Goal: Task Accomplishment & Management: Complete application form

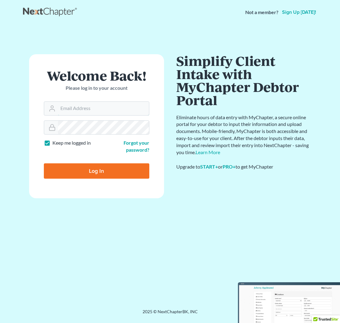
type input "[EMAIL_ADDRESS][DOMAIN_NAME]"
click at [96, 170] on input "Log In" at bounding box center [96, 170] width 105 height 15
type input "Thinking..."
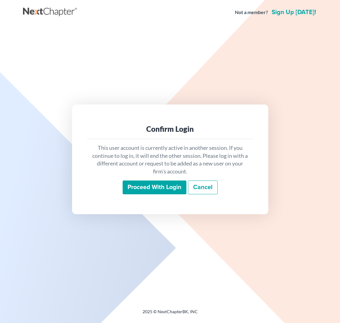
click at [155, 187] on input "Proceed with login" at bounding box center [154, 187] width 64 height 14
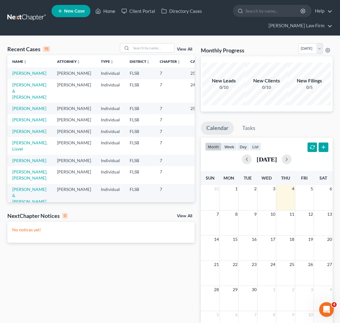
scroll to position [0, 0]
click at [19, 75] on link "[PERSON_NAME]" at bounding box center [29, 72] width 34 height 5
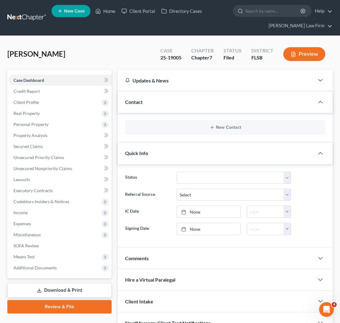
click at [201, 55] on div "Chapter 7" at bounding box center [202, 57] width 22 height 7
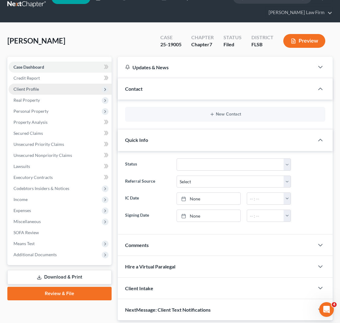
scroll to position [14, 0]
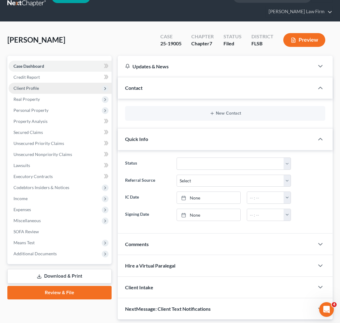
drag, startPoint x: 29, startPoint y: 84, endPoint x: 31, endPoint y: 87, distance: 3.2
click at [29, 84] on span "Client Profile" at bounding box center [60, 88] width 103 height 11
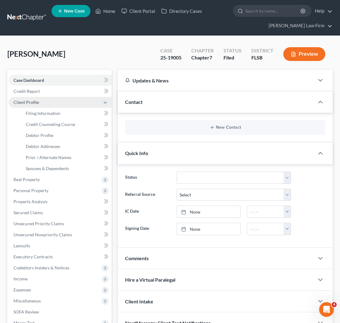
scroll to position [0, 0]
click at [107, 135] on icon at bounding box center [106, 135] width 5 height 8
click at [106, 135] on icon at bounding box center [105, 135] width 3 height 4
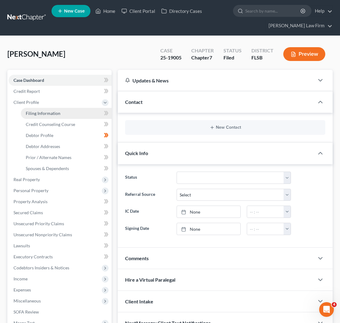
click at [57, 115] on span "Filing Information" at bounding box center [43, 113] width 35 height 5
select select "1"
select select "0"
select select "9"
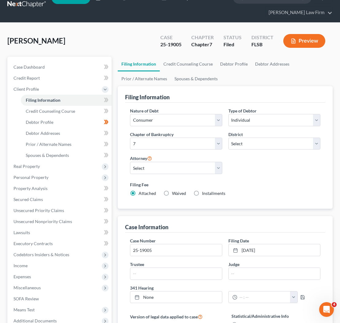
scroll to position [13, 0]
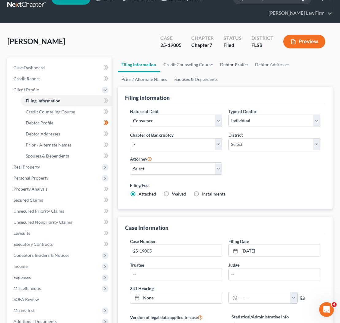
click at [233, 63] on link "Debtor Profile" at bounding box center [233, 64] width 35 height 15
select select "0"
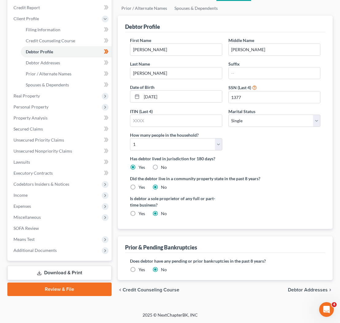
scroll to position [83, 0]
click at [81, 290] on link "Review & File" at bounding box center [59, 289] width 104 height 13
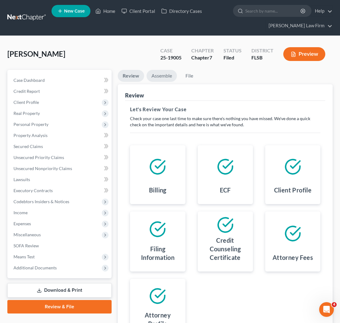
click at [164, 74] on link "Assemble" at bounding box center [161, 76] width 30 height 12
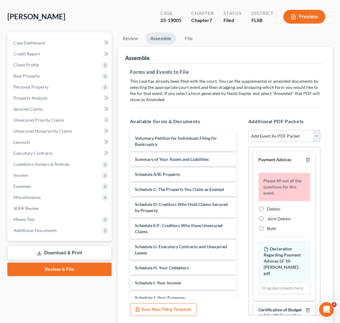
scroll to position [43, 0]
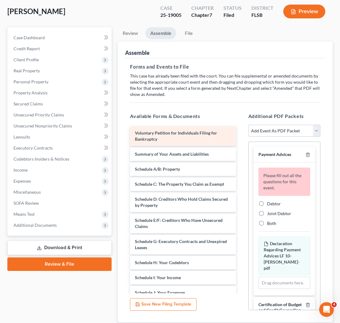
click at [165, 137] on div "Voluntary Petition for Individuals Filing for Bankruptcy" at bounding box center [183, 136] width 106 height 20
click at [213, 136] on div "Voluntary Petition for Individuals Filing for Bankruptcy" at bounding box center [183, 136] width 106 height 20
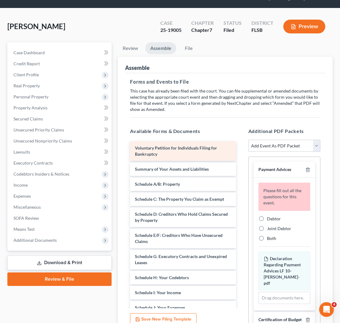
click at [201, 150] on div "Voluntary Petition for Individuals Filing for Bankruptcy" at bounding box center [183, 151] width 106 height 20
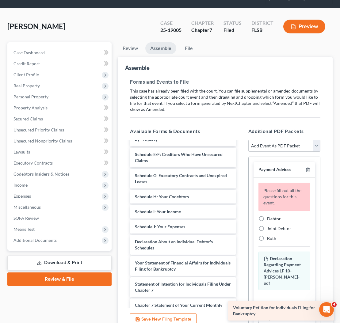
drag, startPoint x: 201, startPoint y: 153, endPoint x: 299, endPoint y: 313, distance: 187.5
click at [240, 313] on div "Voluntary Petition for Individuals Filing for Bankruptcy Voluntary Petition for…" at bounding box center [182, 240] width 115 height 318
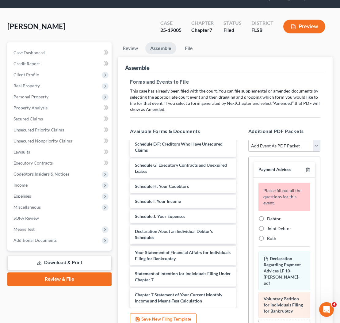
click at [292, 296] on span "Voluntary Petition for Individuals Filing for Bankruptcy" at bounding box center [282, 304] width 39 height 17
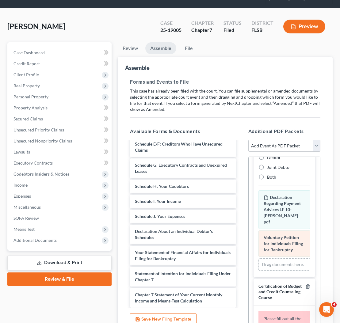
scroll to position [61, 0]
click at [283, 242] on span "Voluntary Petition for Individuals Filing for Bankruptcy" at bounding box center [282, 243] width 39 height 17
click at [282, 242] on div "Declaration Regarding Payment Advices LF 10-Maria Lacayo-pdf Amended Declaratio…" at bounding box center [284, 231] width 52 height 80
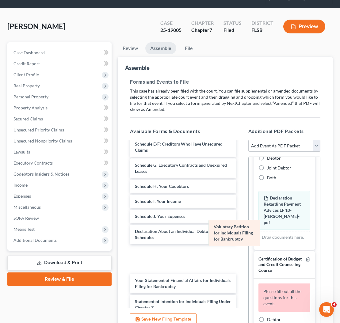
drag, startPoint x: 283, startPoint y: 242, endPoint x: 214, endPoint y: 233, distance: 69.2
click at [258, 233] on div "Voluntary Petition for Individuals Filing for Bankruptcy Amended Voluntary Peti…" at bounding box center [284, 217] width 52 height 52
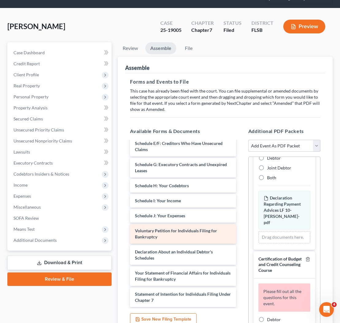
click at [203, 232] on span "Voluntary Petition for Individuals Filing for Bankruptcy" at bounding box center [176, 233] width 82 height 11
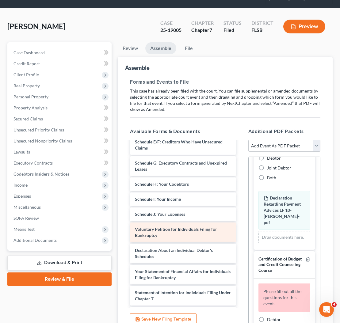
click at [203, 232] on div "Voluntary Petition for Individuals Filing for Bankruptcy" at bounding box center [183, 232] width 106 height 20
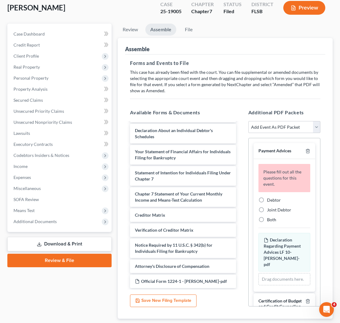
scroll to position [44, 0]
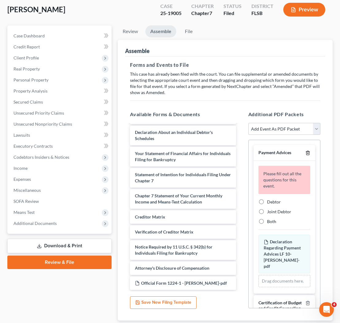
click at [307, 153] on line "button" at bounding box center [307, 153] width 0 height 1
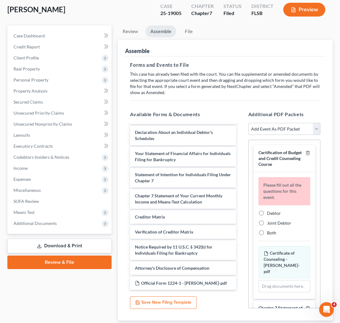
click at [307, 153] on line "button" at bounding box center [307, 153] width 0 height 1
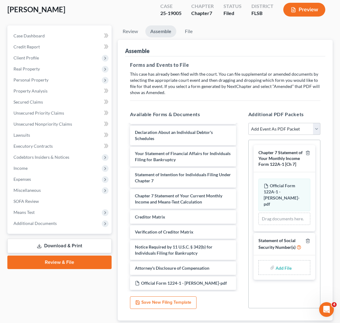
click at [307, 153] on line "button" at bounding box center [307, 153] width 0 height 1
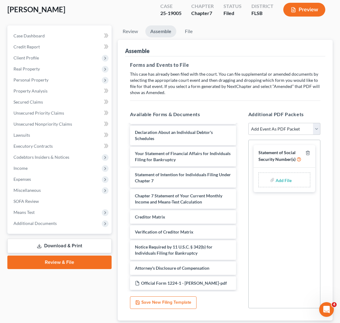
click at [307, 153] on line "button" at bounding box center [307, 153] width 0 height 1
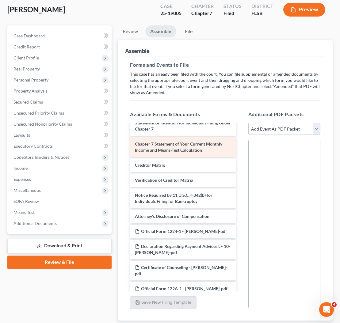
scroll to position [224, 0]
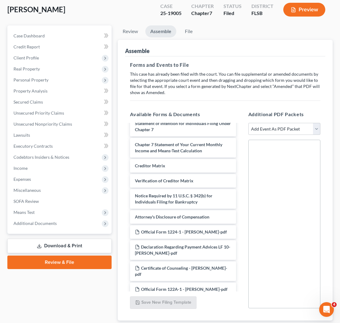
click at [87, 246] on link "Download & Print" at bounding box center [59, 246] width 104 height 14
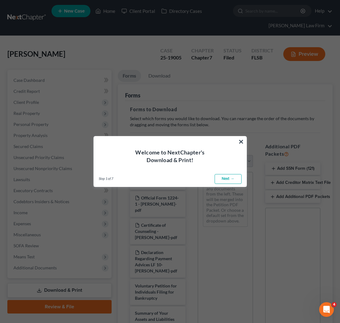
scroll to position [0, 0]
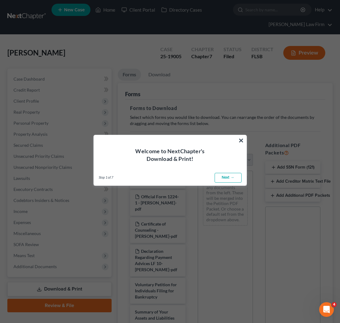
click at [229, 178] on link "Next →" at bounding box center [227, 178] width 27 height 10
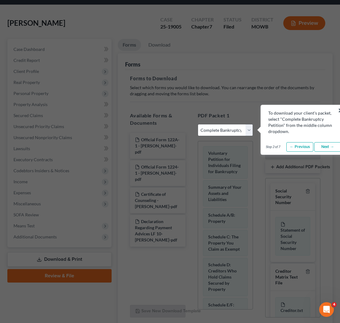
scroll to position [32, 0]
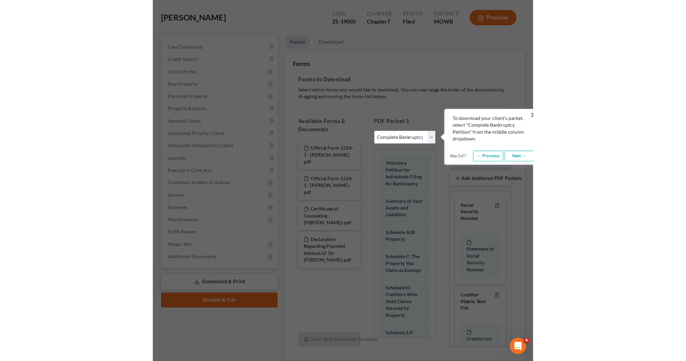
scroll to position [39, 0]
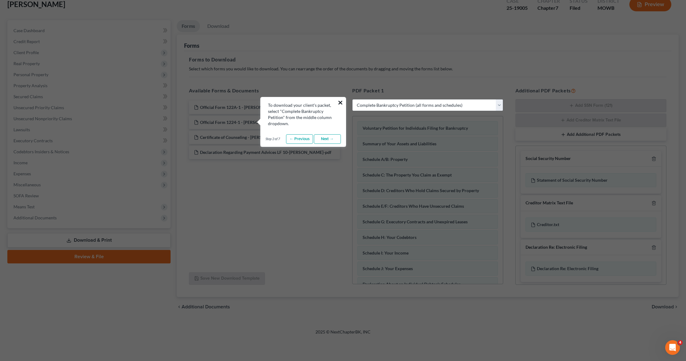
click at [339, 102] on button "×" at bounding box center [340, 103] width 6 height 10
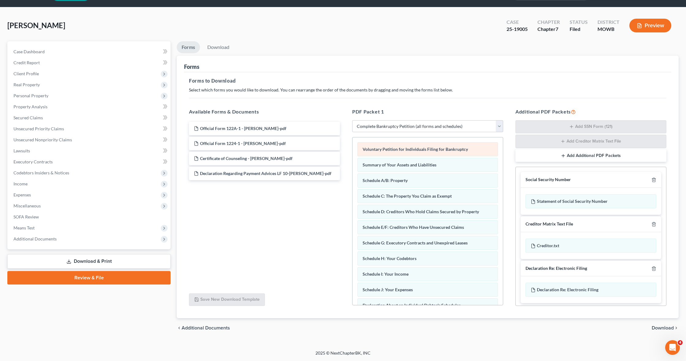
click at [339, 152] on div "Voluntary Petition for Individuals Filing for Bankruptcy" at bounding box center [427, 149] width 141 height 14
click at [339, 152] on div "Voluntary Petition for Individuals Filing for Bankruptcy Voluntary Petition for…" at bounding box center [427, 303] width 150 height 332
click at [339, 152] on div "Voluntary Petition for Individuals Filing for Bankruptcy" at bounding box center [427, 149] width 141 height 14
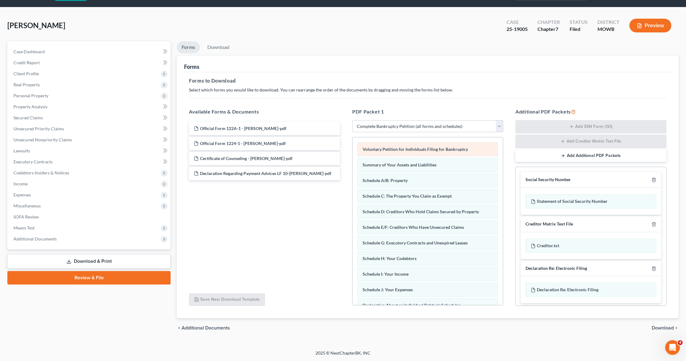
click at [339, 152] on div "Voluntary Petition for Individuals Filing for Bankruptcy" at bounding box center [427, 149] width 141 height 14
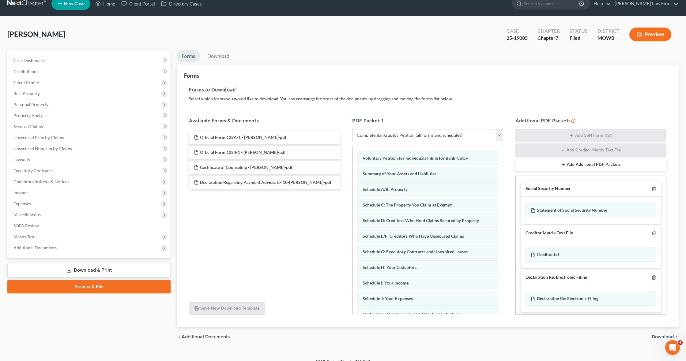
scroll to position [11, 0]
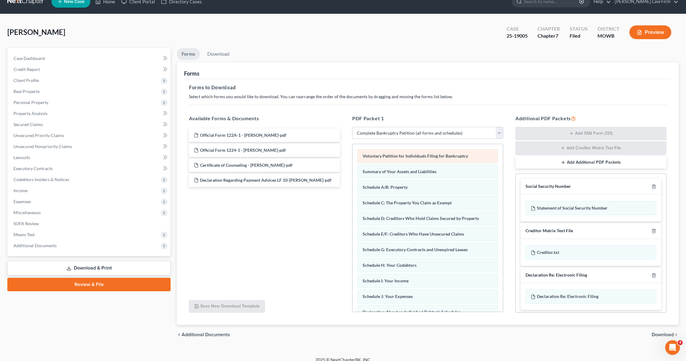
click at [339, 158] on span "Voluntary Petition for Individuals Filing for Bankruptcy" at bounding box center [415, 155] width 105 height 5
click at [339, 159] on div "Voluntary Petition for Individuals Filing for Bankruptcy" at bounding box center [427, 156] width 141 height 14
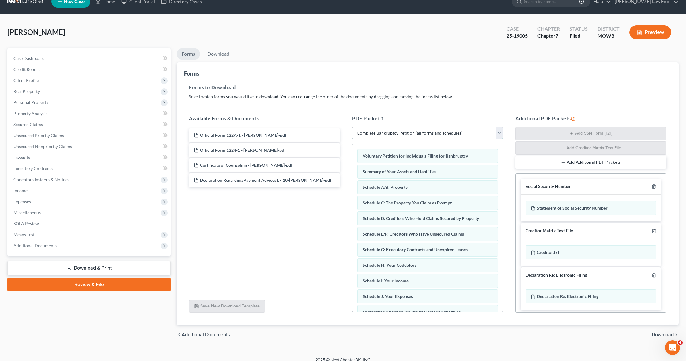
select select "2"
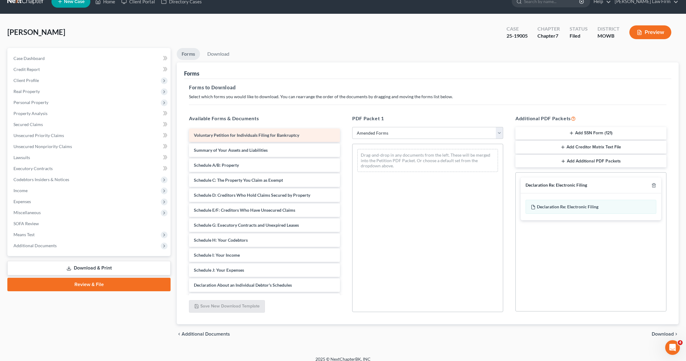
click at [277, 139] on div "Voluntary Petition for Individuals Filing for Bankruptcy" at bounding box center [264, 135] width 151 height 13
click at [296, 136] on div "Voluntary Petition for Individuals Filing for Bankruptcy Summary of Your Assets…" at bounding box center [264, 266] width 161 height 275
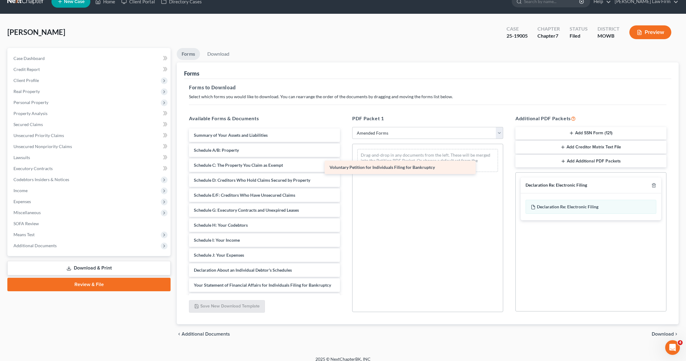
drag, startPoint x: 323, startPoint y: 136, endPoint x: 459, endPoint y: 168, distance: 139.5
click at [339, 168] on div "Voluntary Petition for Individuals Filing for Bankruptcy Voluntary Petition for…" at bounding box center [264, 259] width 161 height 260
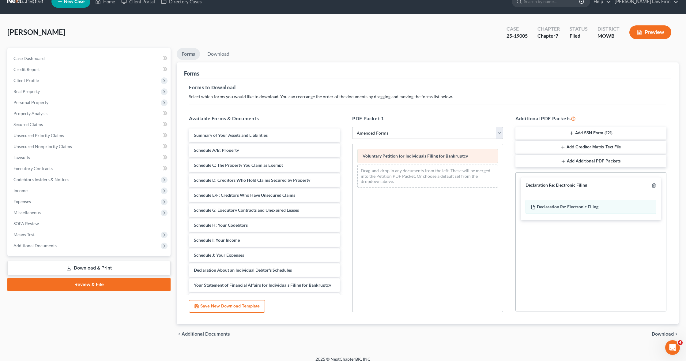
click at [339, 160] on div "Voluntary Petition for Individuals Filing for Bankruptcy" at bounding box center [427, 156] width 141 height 14
click at [339, 157] on span "Voluntary Petition for Individuals Filing for Bankruptcy" at bounding box center [415, 155] width 105 height 5
click at [339, 158] on span "Voluntary Petition for Individuals Filing for Bankruptcy" at bounding box center [415, 155] width 105 height 5
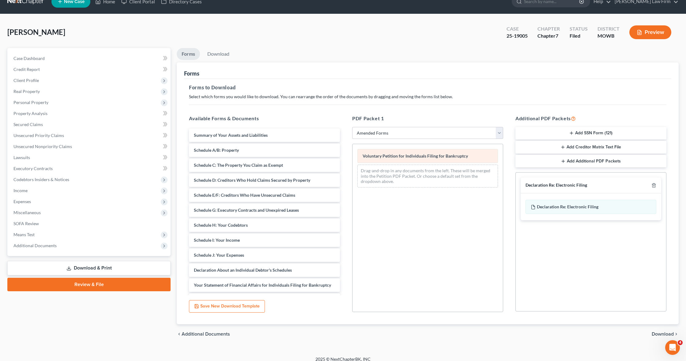
click at [339, 158] on div "Voluntary Petition for Individuals Filing for Bankruptcy Voluntary Petition for…" at bounding box center [427, 168] width 150 height 48
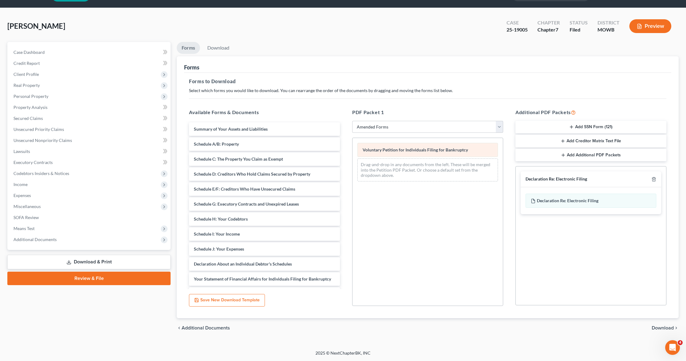
click at [339, 154] on div "Voluntary Petition for Individuals Filing for Bankruptcy" at bounding box center [427, 150] width 141 height 14
click at [339, 153] on div "Voluntary Petition for Individuals Filing for Bankruptcy" at bounding box center [427, 150] width 141 height 14
click at [339, 322] on span "Download" at bounding box center [663, 328] width 22 height 5
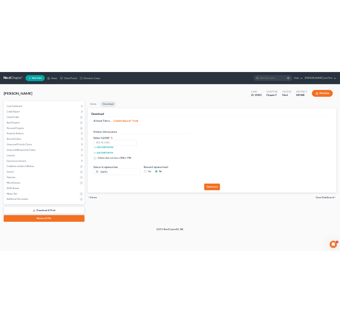
scroll to position [0, 0]
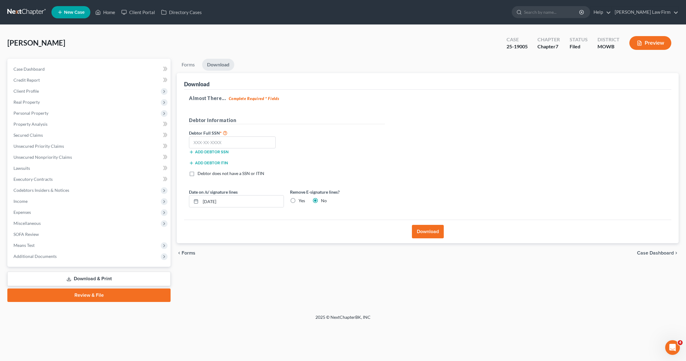
drag, startPoint x: 427, startPoint y: 232, endPoint x: 431, endPoint y: 231, distance: 4.3
click at [339, 231] on button "Download" at bounding box center [428, 231] width 32 height 13
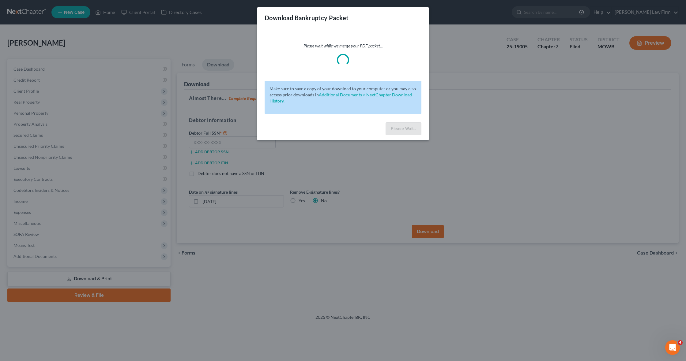
click at [339, 231] on body "Home New Case Client Portal Directory Cases Lacayo Law Firm glacayo@lacayolawfi…" at bounding box center [343, 180] width 686 height 361
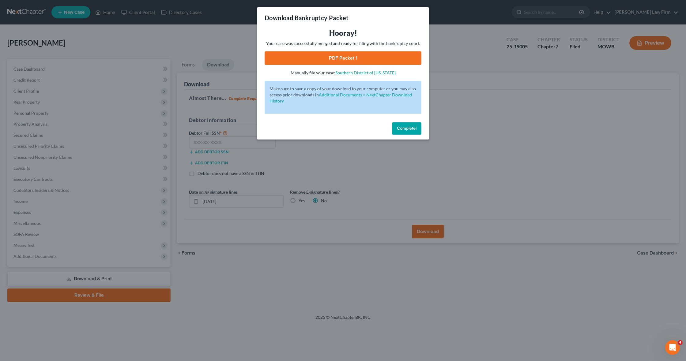
drag, startPoint x: 410, startPoint y: 130, endPoint x: 357, endPoint y: 98, distance: 61.7
click at [339, 99] on div "Download Bankruptcy Packet Hooray! Your case was successfully merged and ready …" at bounding box center [342, 73] width 171 height 132
click at [339, 94] on link "Additional Documents > NextChapter Download History." at bounding box center [340, 97] width 142 height 11
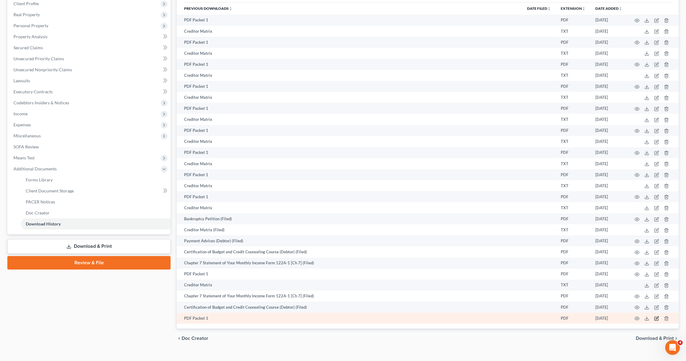
scroll to position [87, 0]
click at [195, 320] on td "PDF Packet 1" at bounding box center [349, 319] width 345 height 11
click at [196, 320] on td "PDF Packet 1" at bounding box center [349, 319] width 345 height 11
click at [194, 320] on td "PDF Packet 1" at bounding box center [349, 319] width 345 height 11
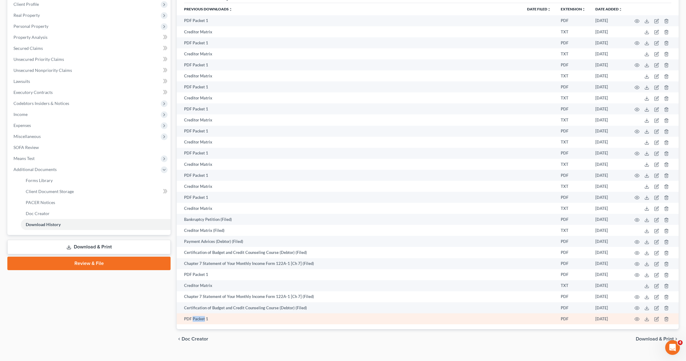
click at [194, 320] on td "PDF Packet 1" at bounding box center [349, 319] width 345 height 11
click at [563, 318] on td "PDF" at bounding box center [573, 319] width 35 height 11
click at [564, 320] on td "PDF" at bounding box center [573, 319] width 35 height 11
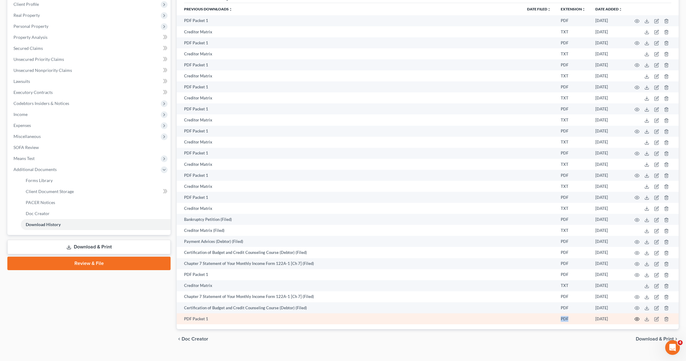
click at [638, 320] on circle "button" at bounding box center [636, 319] width 1 height 1
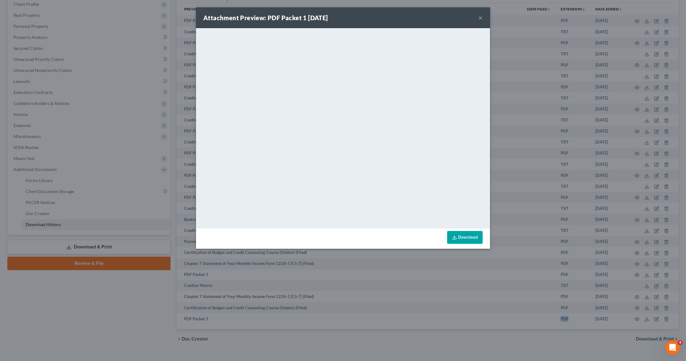
click at [480, 17] on button "×" at bounding box center [480, 17] width 4 height 7
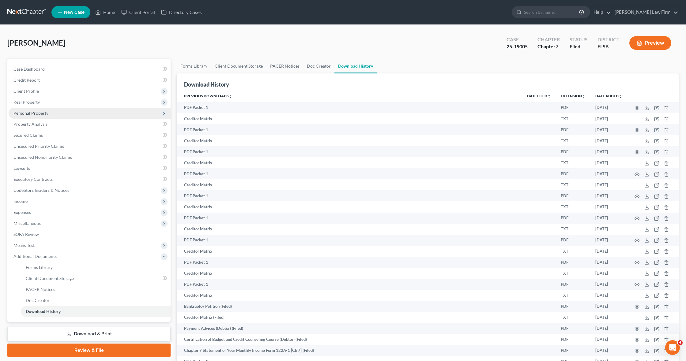
scroll to position [0, 0]
click at [104, 13] on link "Home" at bounding box center [105, 12] width 26 height 11
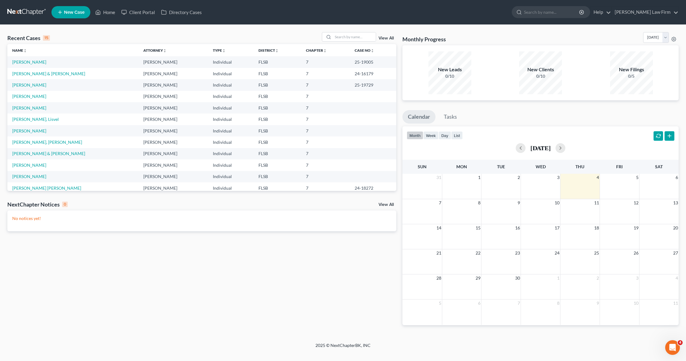
click at [62, 61] on td "Lacayo, Maria" at bounding box center [72, 61] width 131 height 11
click at [21, 62] on link "Lacayo, Maria" at bounding box center [29, 61] width 34 height 5
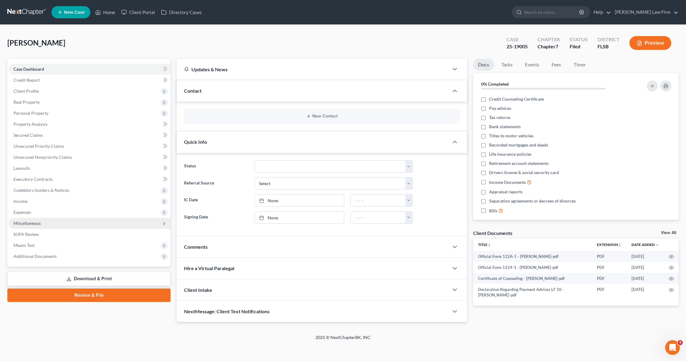
click at [26, 224] on span "Miscellaneous" at bounding box center [26, 223] width 27 height 5
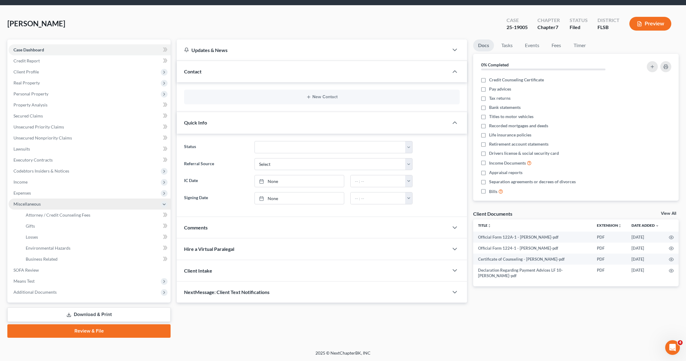
scroll to position [19, 0]
click at [164, 205] on icon at bounding box center [164, 204] width 5 height 5
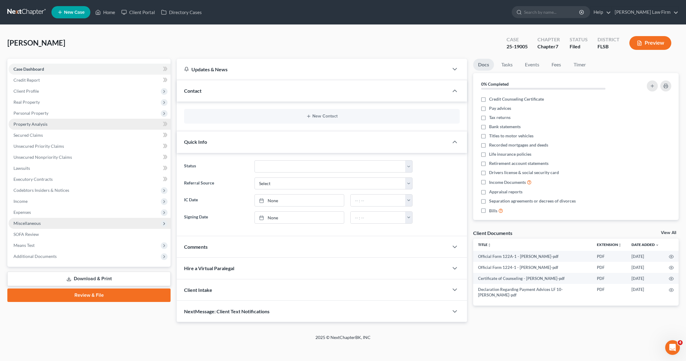
scroll to position [0, 0]
click at [40, 256] on span "Additional Documents" at bounding box center [34, 256] width 43 height 5
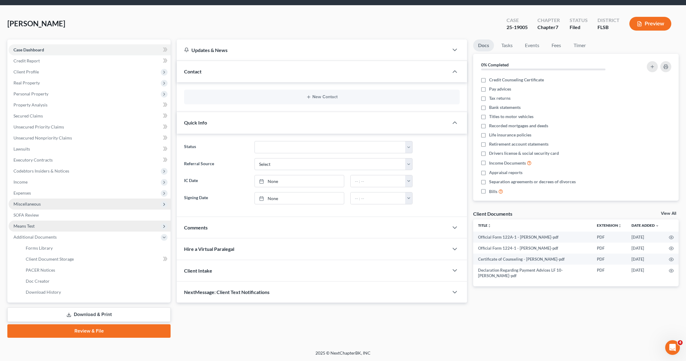
scroll to position [19, 0]
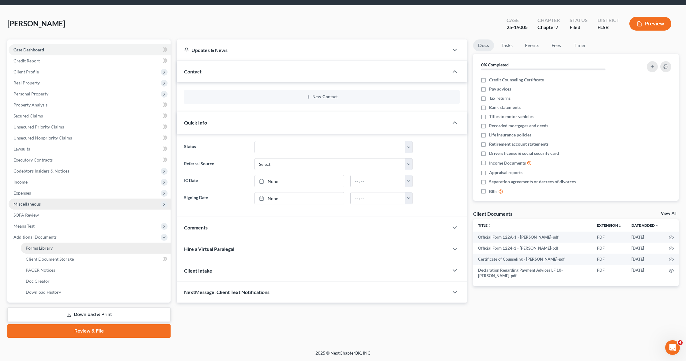
click at [55, 249] on link "Forms Library" at bounding box center [96, 248] width 150 height 11
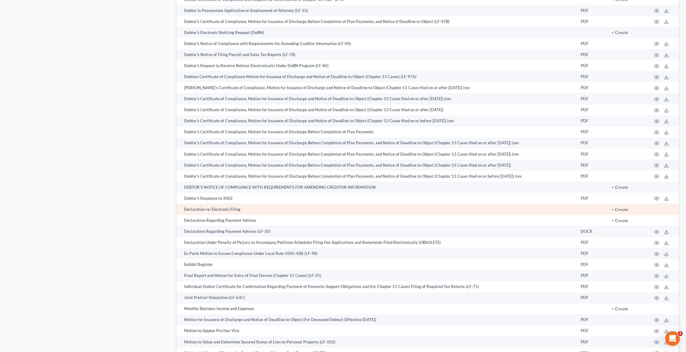
scroll to position [609, 0]
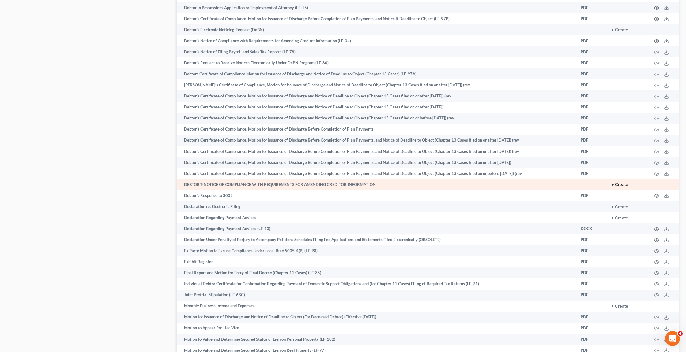
click at [625, 185] on button "+ Create" at bounding box center [620, 185] width 17 height 4
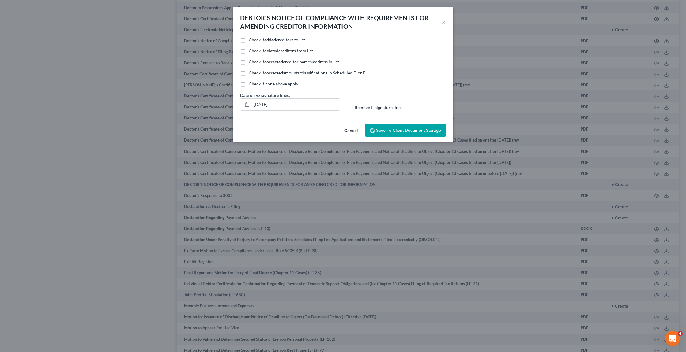
click at [249, 86] on label "Check if none above apply" at bounding box center [274, 84] width 50 height 6
click at [251, 85] on input "Check if none above apply" at bounding box center [253, 83] width 4 height 4
checkbox input "true"
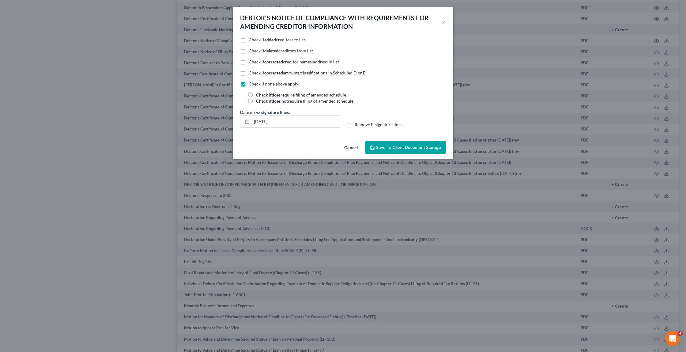
click at [256, 93] on label "Check if does require filing of amended schedule" at bounding box center [301, 95] width 90 height 6
click at [258, 93] on input "Check if does require filing of amended schedule" at bounding box center [260, 94] width 4 height 4
radio input "true"
click at [393, 148] on span "Save to Client Document Storage" at bounding box center [408, 147] width 65 height 5
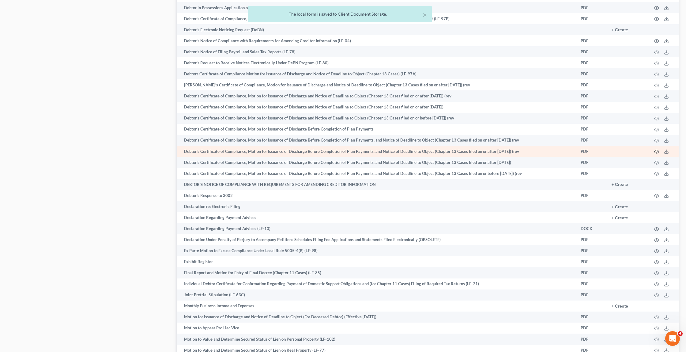
click at [655, 150] on icon "button" at bounding box center [656, 151] width 5 height 5
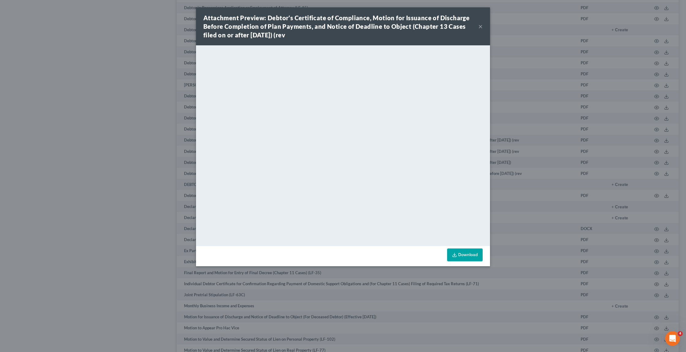
click at [480, 27] on button "×" at bounding box center [480, 26] width 4 height 7
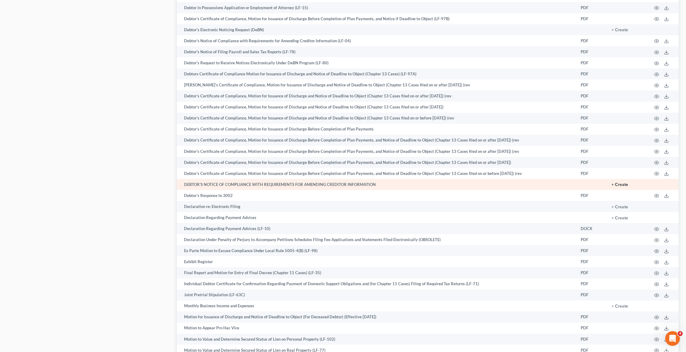
click at [620, 184] on button "+ Create" at bounding box center [620, 185] width 17 height 4
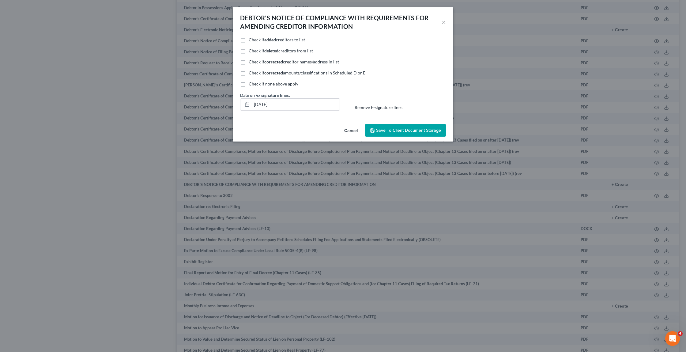
click at [386, 129] on span "Save to Client Document Storage" at bounding box center [408, 130] width 65 height 5
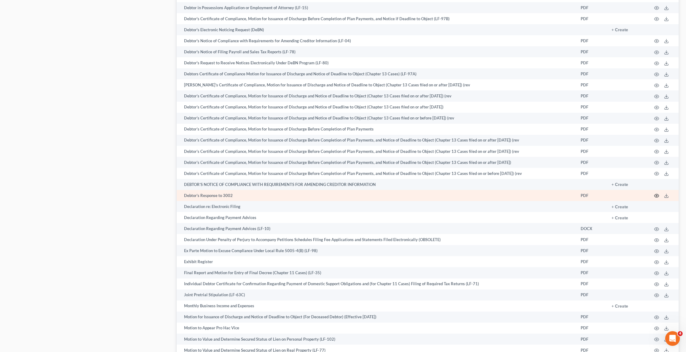
click at [658, 195] on icon "button" at bounding box center [656, 195] width 5 height 5
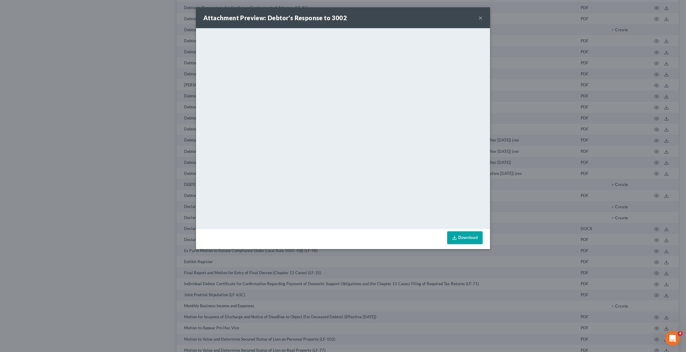
click at [483, 18] on div "Attachment Preview: Debtor’s Response to 3002 ×" at bounding box center [343, 17] width 294 height 21
click at [479, 20] on button "×" at bounding box center [480, 17] width 4 height 7
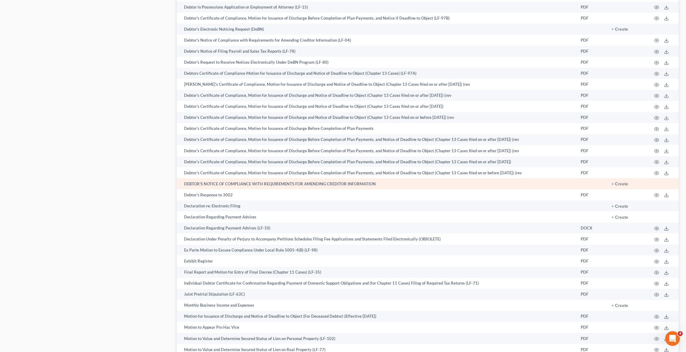
scroll to position [607, 0]
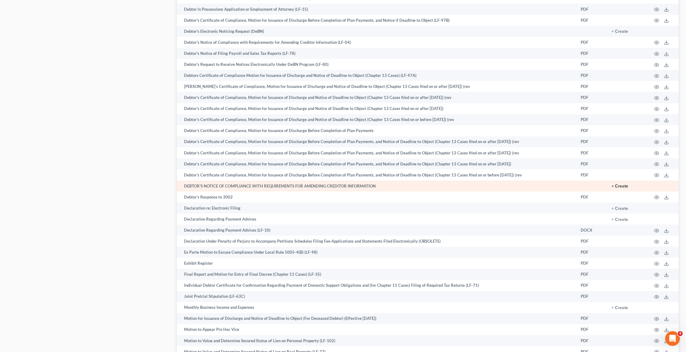
click at [620, 186] on button "+ Create" at bounding box center [620, 186] width 17 height 4
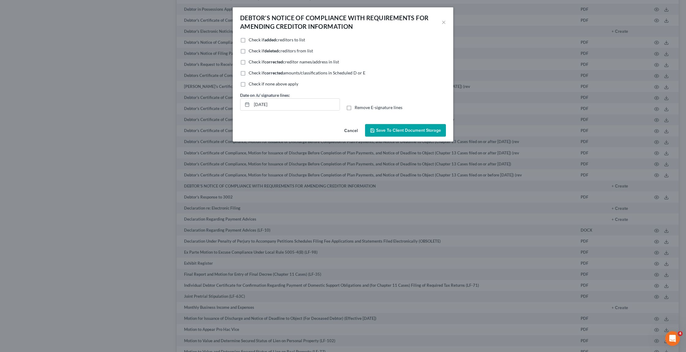
click at [389, 129] on span "Save to Client Document Storage" at bounding box center [408, 130] width 65 height 5
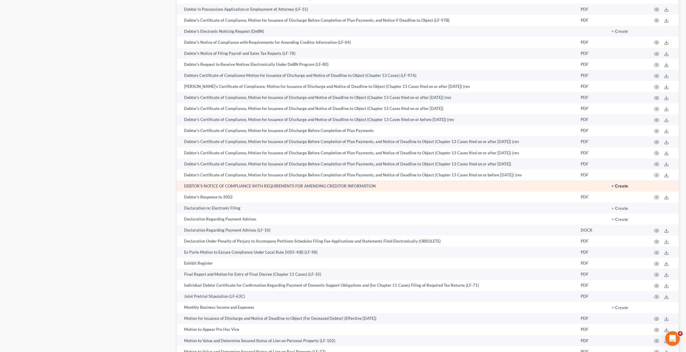
click at [625, 186] on button "+ Create" at bounding box center [620, 186] width 17 height 4
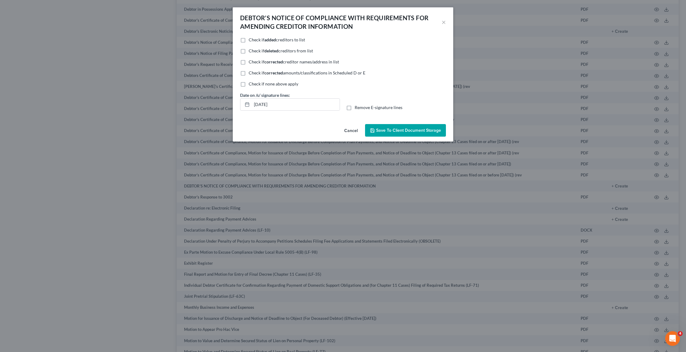
click at [249, 84] on label "Check if none above apply" at bounding box center [274, 84] width 50 height 6
click at [251, 84] on input "Check if none above apply" at bounding box center [253, 83] width 4 height 4
checkbox input "true"
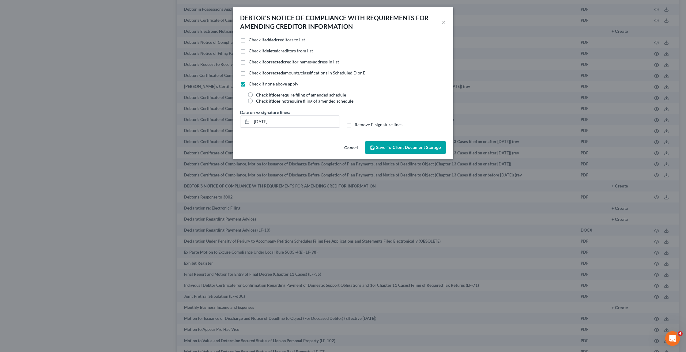
click at [256, 94] on label "Check if does require filing of amended schedule" at bounding box center [301, 95] width 90 height 6
click at [258, 94] on input "Check if does require filing of amended schedule" at bounding box center [260, 94] width 4 height 4
radio input "true"
click at [378, 145] on span "Save to Client Document Storage" at bounding box center [408, 147] width 65 height 5
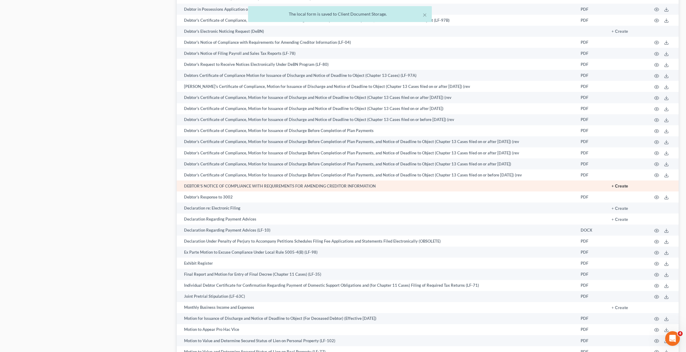
scroll to position [606, 0]
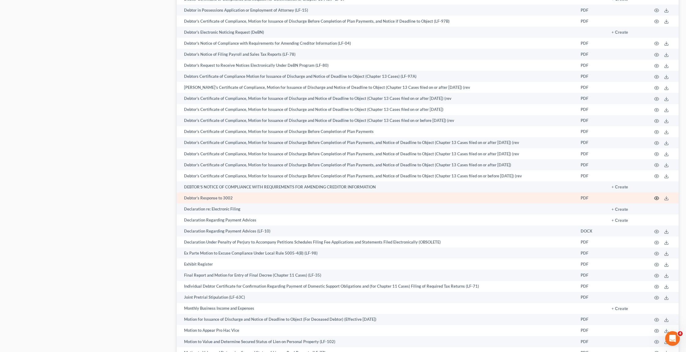
click at [656, 199] on icon "button" at bounding box center [656, 198] width 5 height 5
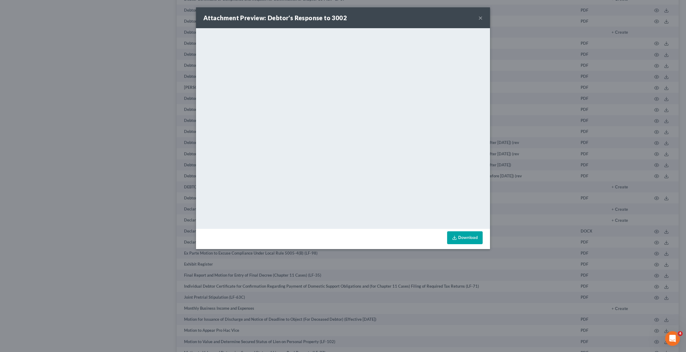
click at [482, 18] on button "×" at bounding box center [480, 17] width 4 height 7
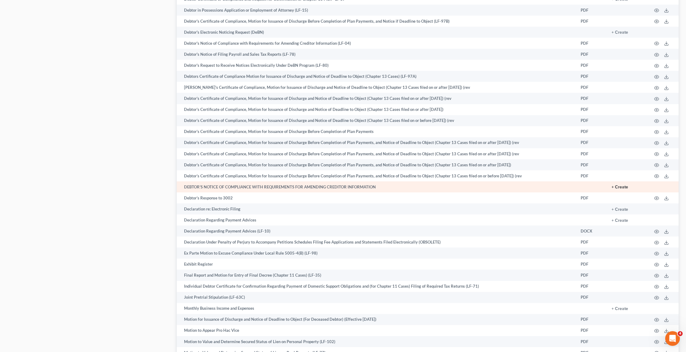
click at [627, 187] on button "+ Create" at bounding box center [620, 187] width 17 height 4
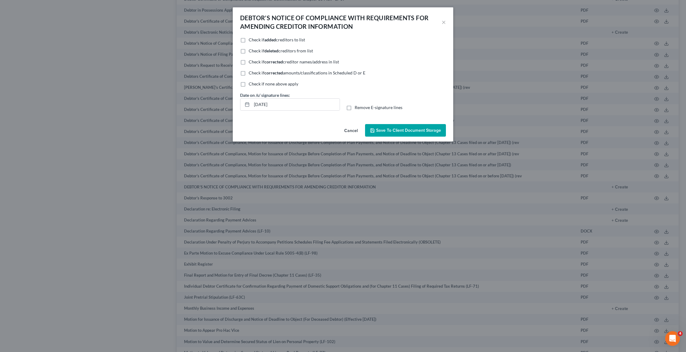
click at [249, 86] on label "Check if none above apply" at bounding box center [274, 84] width 50 height 6
click at [251, 85] on input "Check if none above apply" at bounding box center [253, 83] width 4 height 4
checkbox input "true"
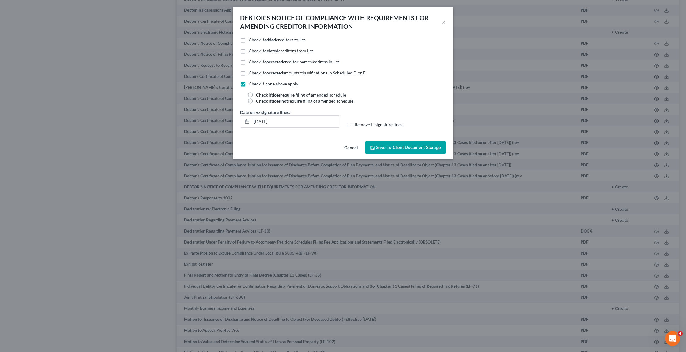
click at [256, 98] on label "Check if does not require filing of amended schedule" at bounding box center [304, 101] width 97 height 6
click at [258, 98] on input "Check if does not require filing of amended schedule" at bounding box center [260, 100] width 4 height 4
radio input "true"
click at [378, 149] on span "Save to Client Document Storage" at bounding box center [408, 147] width 65 height 5
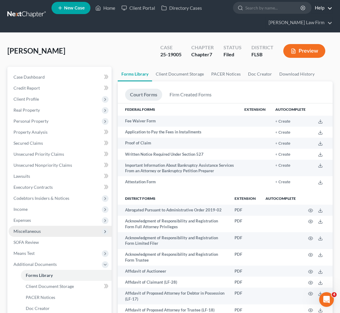
scroll to position [3, 0]
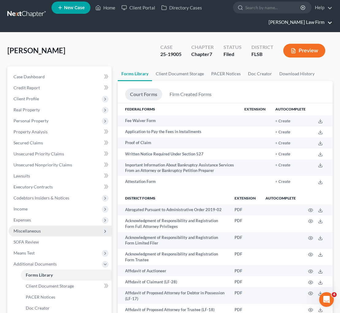
click at [329, 22] on link "Lacayo Law Firm" at bounding box center [298, 22] width 67 height 11
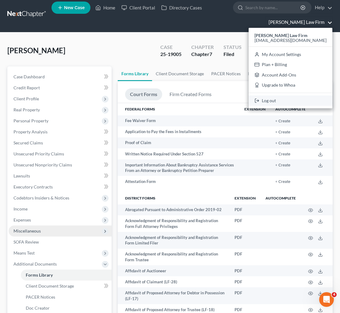
click at [286, 102] on link "Log out" at bounding box center [290, 101] width 84 height 10
